Goal: Information Seeking & Learning: Learn about a topic

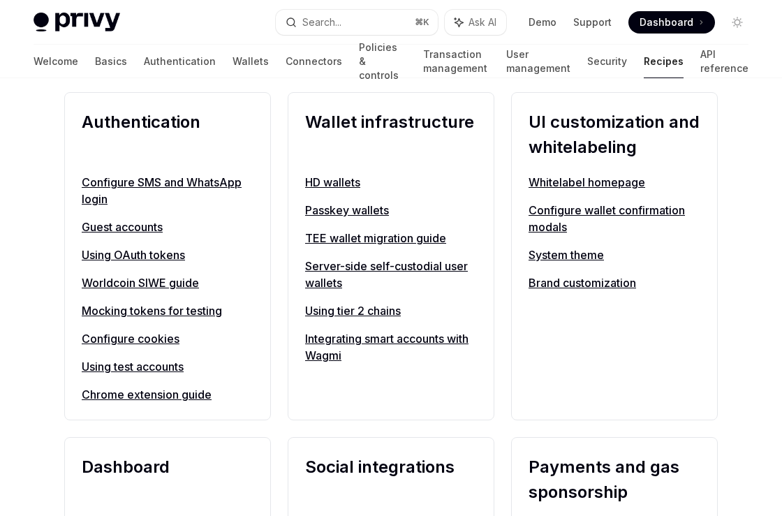
scroll to position [537, 0]
click at [332, 184] on link "HD wallets" at bounding box center [391, 183] width 172 height 17
click at [343, 239] on link "TEE wallet migration guide" at bounding box center [391, 238] width 172 height 17
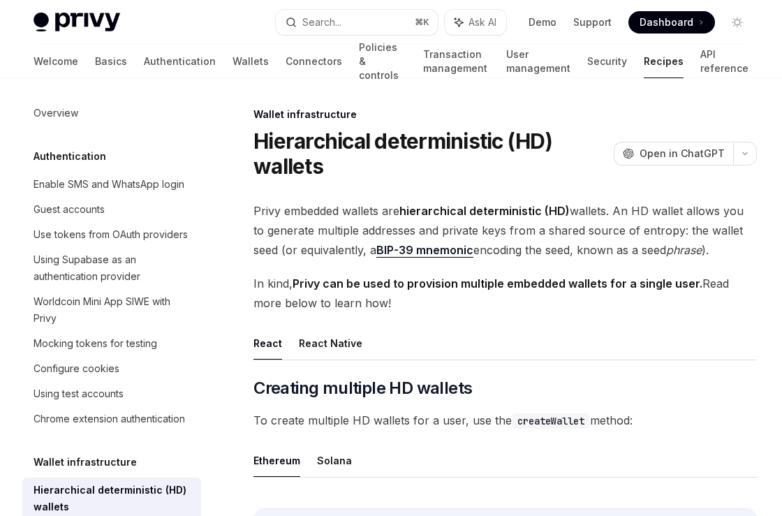
scroll to position [201, 0]
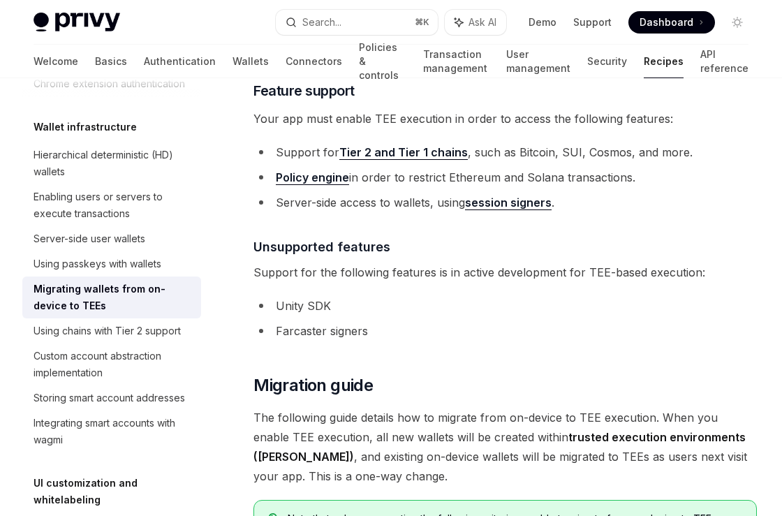
scroll to position [382, 0]
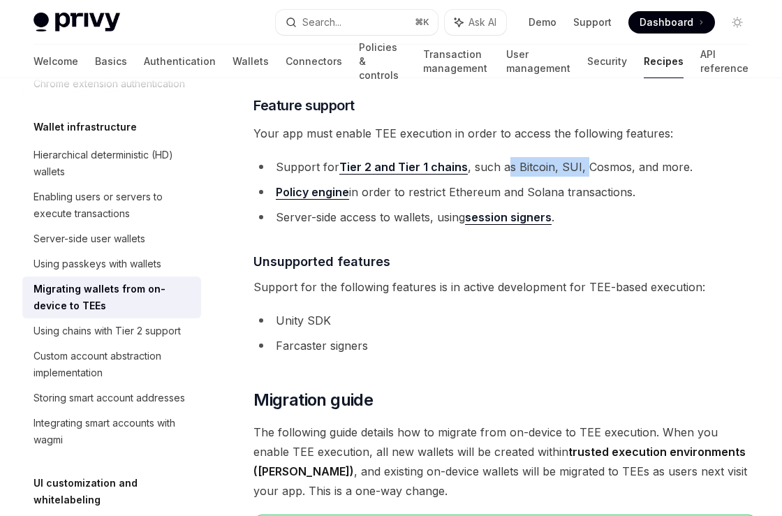
drag, startPoint x: 506, startPoint y: 159, endPoint x: 584, endPoint y: 171, distance: 78.4
click at [584, 171] on li "Support for Tier 2 and Tier 1 chains , such as Bitcoin, SUI, Cosmos, and more." at bounding box center [504, 167] width 503 height 20
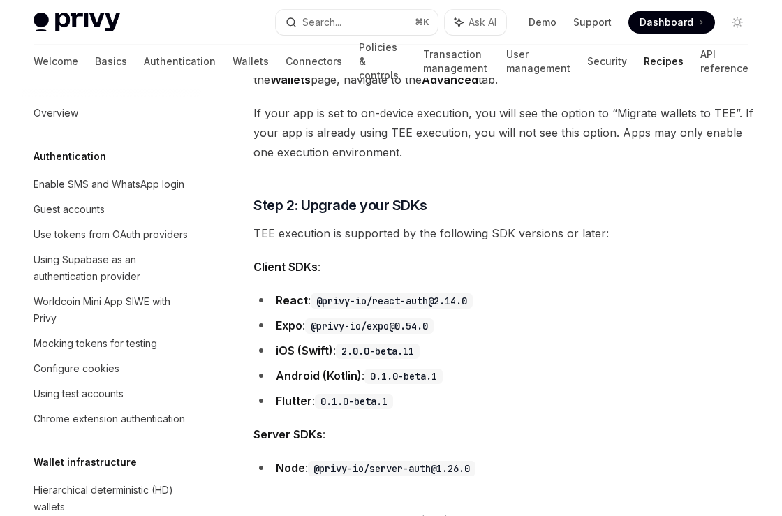
scroll to position [1027, 0]
